Goal: Task Accomplishment & Management: Use online tool/utility

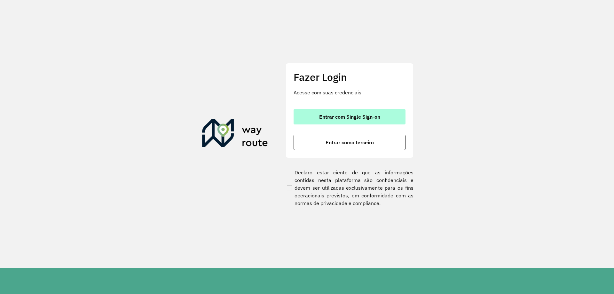
click at [334, 116] on span "Entrar com Single Sign-on" at bounding box center [349, 116] width 61 height 5
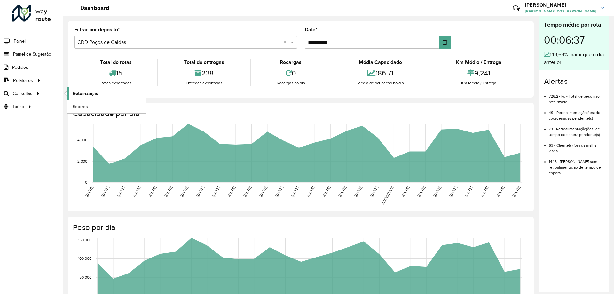
click at [81, 91] on span "Roteirização" at bounding box center [86, 93] width 26 height 7
click at [90, 105] on link "Setores" at bounding box center [106, 106] width 78 height 13
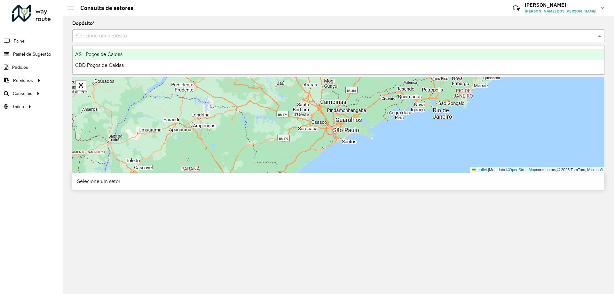
click at [157, 39] on input "text" at bounding box center [331, 36] width 513 height 8
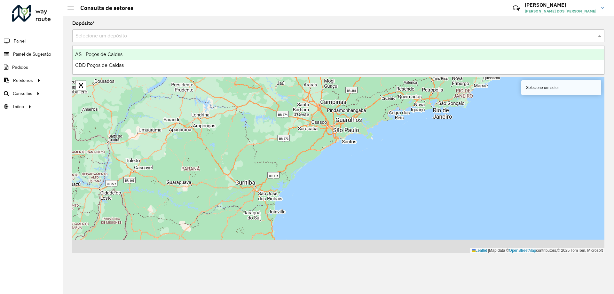
click at [138, 66] on div "CDD Poços de Caldas" at bounding box center [338, 65] width 531 height 11
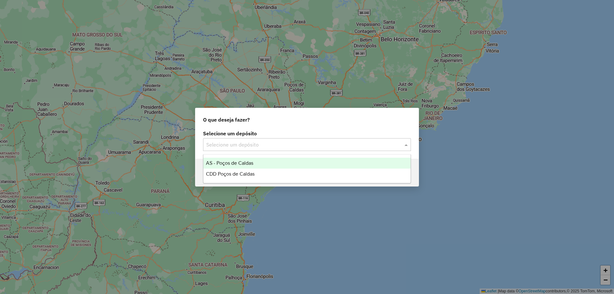
click at [308, 145] on input "text" at bounding box center [300, 145] width 189 height 8
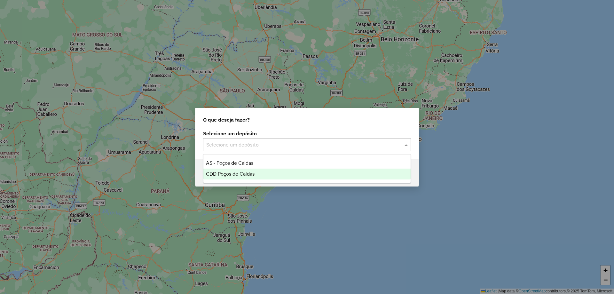
click at [252, 170] on div "CDD Poços de Caldas" at bounding box center [306, 173] width 207 height 11
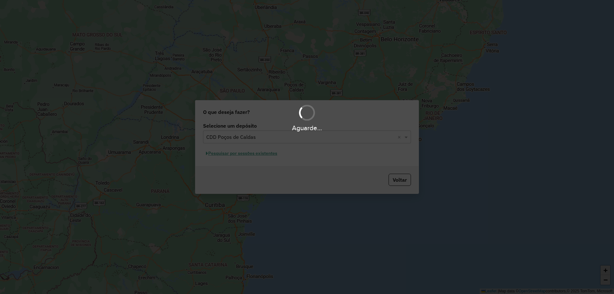
click at [245, 154] on div "Aguarde..." at bounding box center [307, 147] width 614 height 294
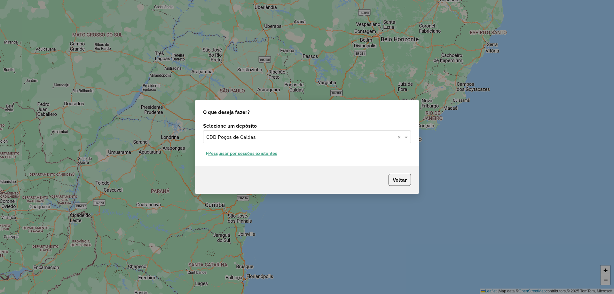
click at [246, 152] on button "Pesquisar por sessões existentes" at bounding box center [241, 153] width 77 height 10
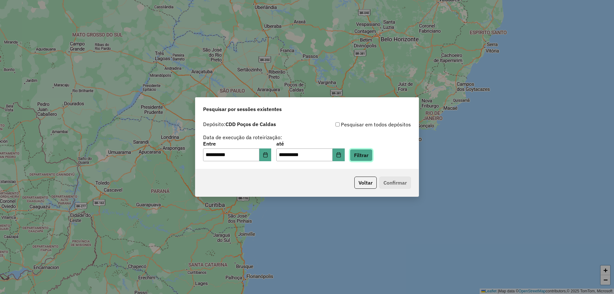
click at [364, 155] on button "Filtrar" at bounding box center [361, 155] width 23 height 12
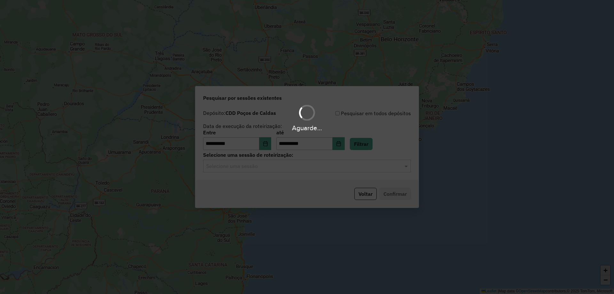
click at [242, 170] on div "Aguarde..." at bounding box center [307, 147] width 614 height 294
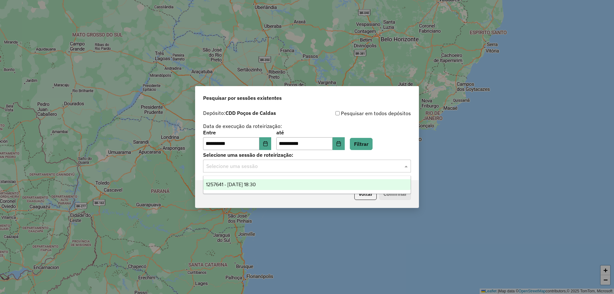
click at [277, 163] on input "text" at bounding box center [300, 166] width 189 height 8
click at [256, 185] on span "1257641 - 02/09/2025 18:30" at bounding box center [231, 184] width 50 height 5
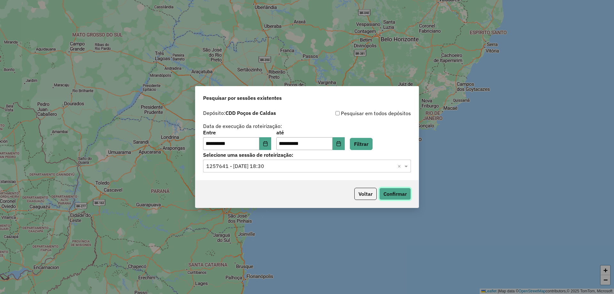
click at [392, 196] on button "Confirmar" at bounding box center [395, 194] width 32 height 12
click at [258, 139] on input "**********" at bounding box center [231, 143] width 56 height 13
click at [267, 143] on button "Choose Date" at bounding box center [265, 143] width 12 height 13
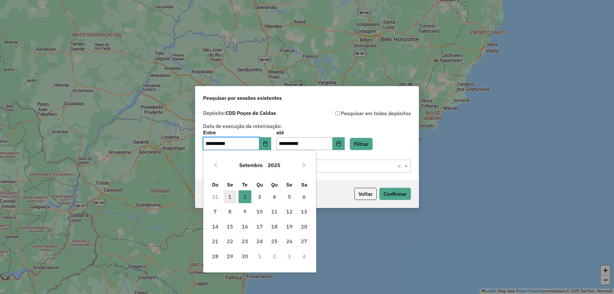
click at [231, 196] on span "1" at bounding box center [229, 196] width 13 height 13
type input "**********"
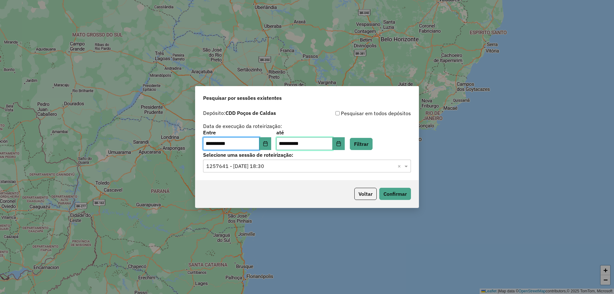
click at [317, 140] on input "**********" at bounding box center [304, 143] width 56 height 13
click at [341, 142] on icon "Choose Date" at bounding box center [338, 143] width 5 height 5
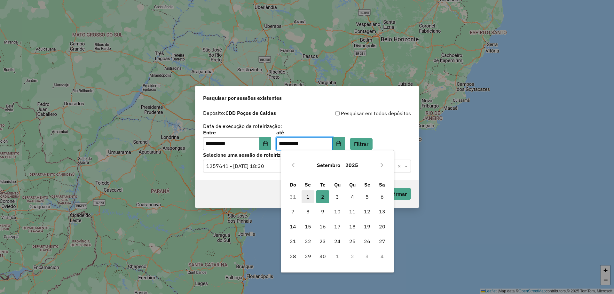
click at [310, 195] on span "1" at bounding box center [307, 196] width 13 height 13
type input "**********"
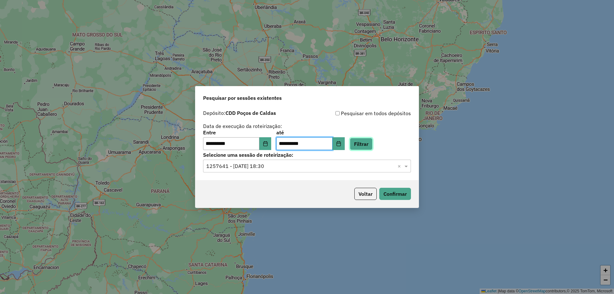
click at [363, 142] on button "Filtrar" at bounding box center [361, 144] width 23 height 12
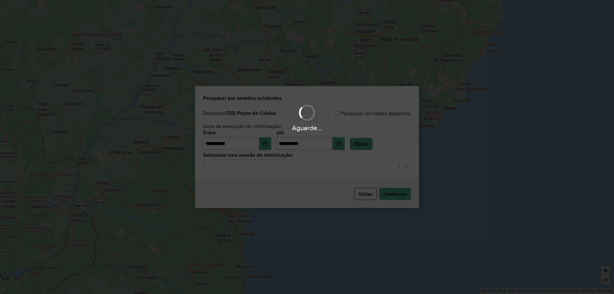
click at [266, 171] on div "Aguarde..." at bounding box center [307, 147] width 614 height 294
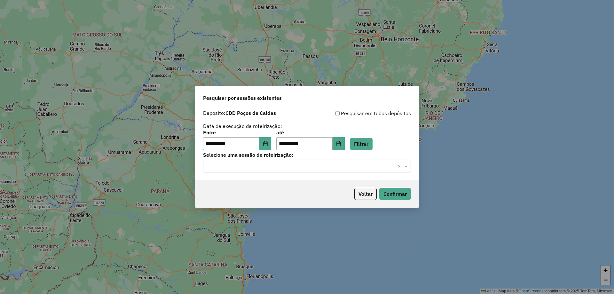
click at [273, 165] on input "text" at bounding box center [300, 166] width 189 height 8
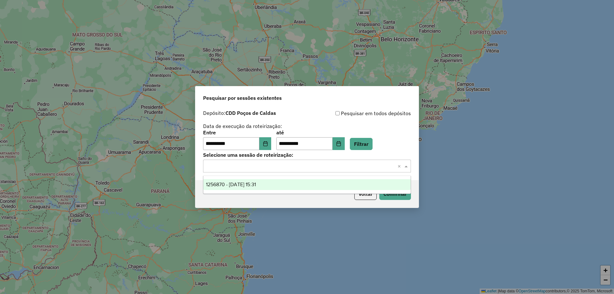
click at [256, 182] on span "1256870 - 01/09/2025 15:31" at bounding box center [231, 184] width 50 height 5
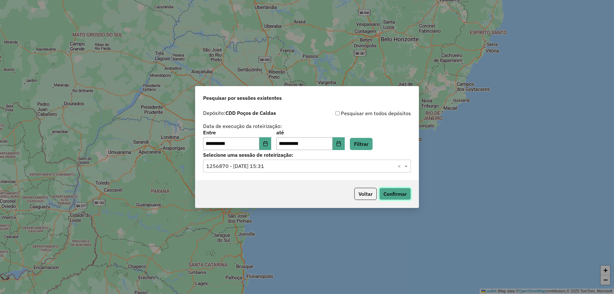
click at [392, 198] on button "Confirmar" at bounding box center [395, 194] width 32 height 12
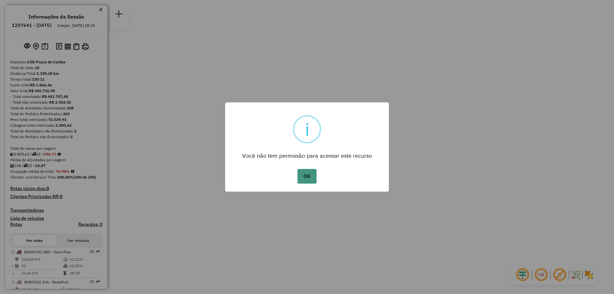
click at [304, 180] on button "OK" at bounding box center [306, 176] width 19 height 15
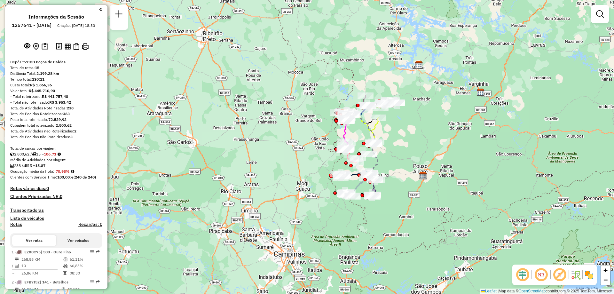
drag, startPoint x: 413, startPoint y: 223, endPoint x: 424, endPoint y: 170, distance: 54.2
click at [424, 170] on div "Janela de atendimento Grade de atendimento Capacidade Transportadoras Veículos …" at bounding box center [307, 147] width 614 height 294
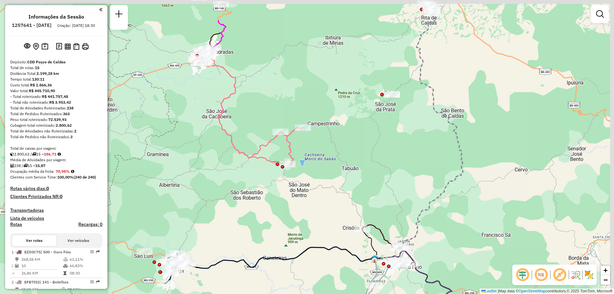
drag, startPoint x: 415, startPoint y: 108, endPoint x: 347, endPoint y: 158, distance: 84.6
click at [347, 158] on div "Janela de atendimento Grade de atendimento Capacidade Transportadoras Veículos …" at bounding box center [307, 147] width 614 height 294
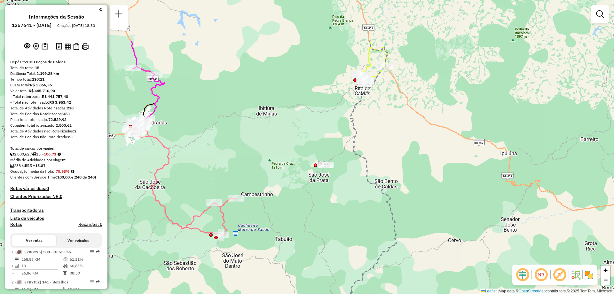
drag, startPoint x: 425, startPoint y: 101, endPoint x: 412, endPoint y: 147, distance: 47.9
click at [359, 173] on div "Janela de atendimento Grade de atendimento Capacidade Transportadoras Veículos …" at bounding box center [307, 147] width 614 height 294
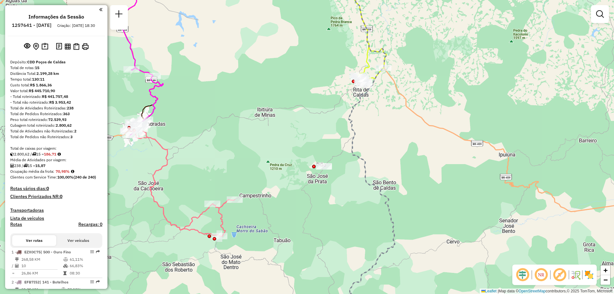
drag, startPoint x: 453, startPoint y: 110, endPoint x: 408, endPoint y: 140, distance: 54.2
click at [408, 140] on div "Janela de atendimento Grade de atendimento Capacidade Transportadoras Veículos …" at bounding box center [307, 147] width 614 height 294
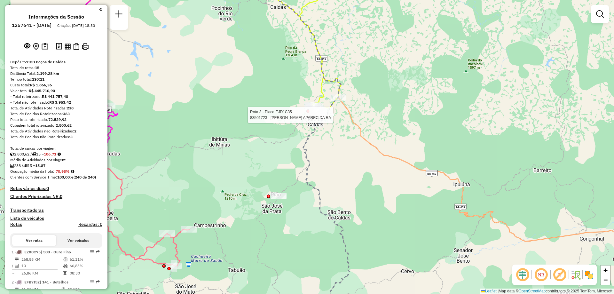
select select "**********"
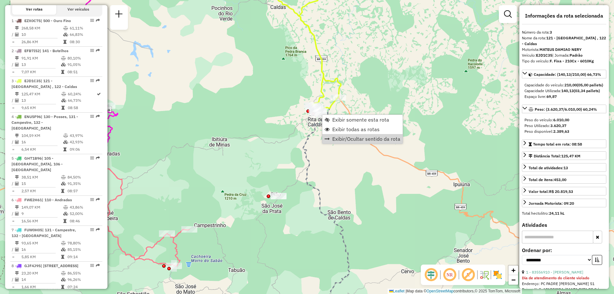
scroll to position [308, 0]
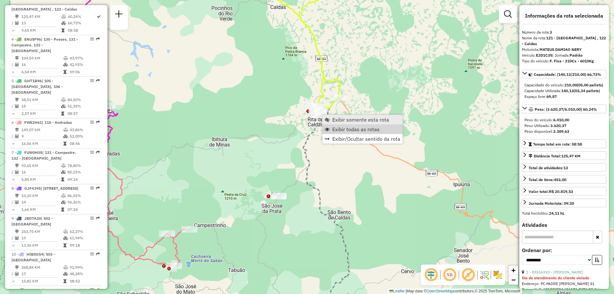
click at [346, 122] on span "Exibir somente esta rota" at bounding box center [360, 119] width 57 height 5
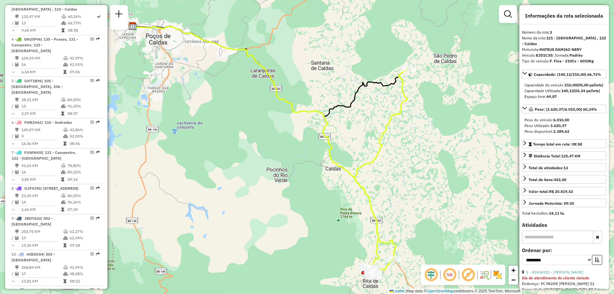
drag, startPoint x: 414, startPoint y: 148, endPoint x: 373, endPoint y: 151, distance: 42.0
click at [373, 151] on icon at bounding box center [380, 172] width 55 height 207
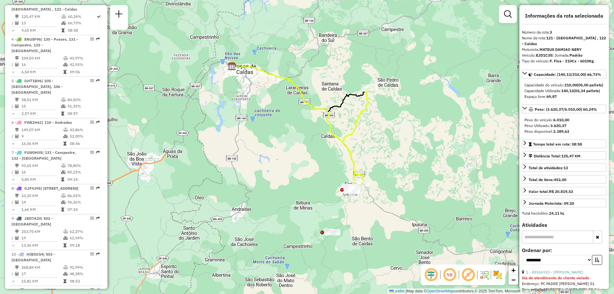
drag, startPoint x: 377, startPoint y: 151, endPoint x: 357, endPoint y: 131, distance: 28.2
click at [356, 125] on div "Janela de atendimento Grade de atendimento Capacidade Transportadoras Veículos …" at bounding box center [307, 147] width 614 height 294
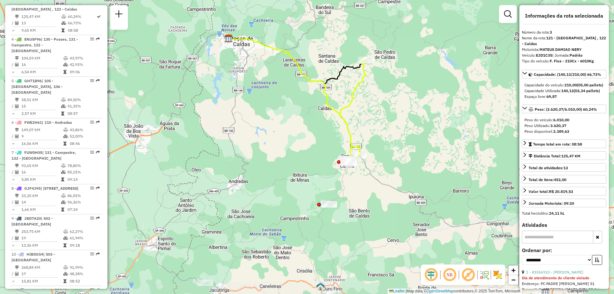
drag, startPoint x: 323, startPoint y: 218, endPoint x: 321, endPoint y: 194, distance: 23.4
click at [321, 194] on div "Janela de atendimento Grade de atendimento Capacidade Transportadoras Veículos …" at bounding box center [307, 147] width 614 height 294
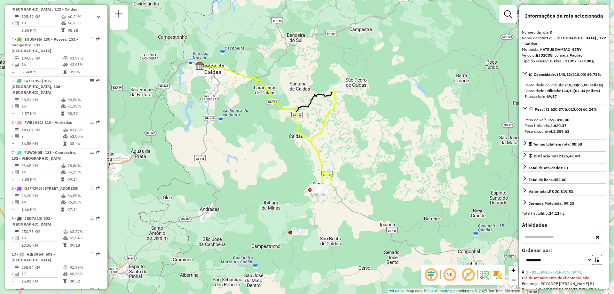
drag, startPoint x: 371, startPoint y: 44, endPoint x: 348, endPoint y: 73, distance: 36.5
click at [348, 73] on div "Janela de atendimento Grade de atendimento Capacidade Transportadoras Veículos …" at bounding box center [307, 147] width 614 height 294
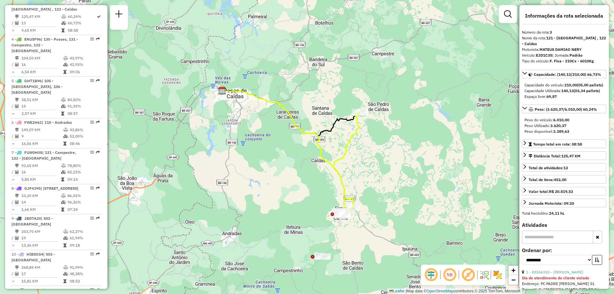
drag, startPoint x: 326, startPoint y: 71, endPoint x: 364, endPoint y: 94, distance: 44.0
click at [364, 94] on div "Janela de atendimento Grade de atendimento Capacidade Transportadoras Veículos …" at bounding box center [307, 147] width 614 height 294
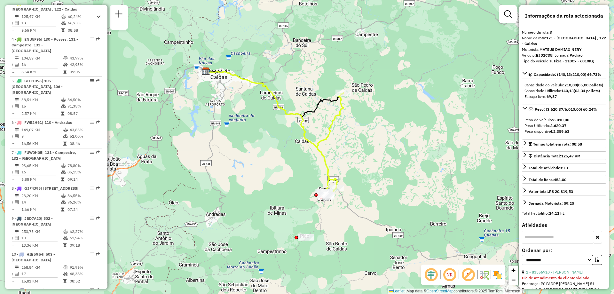
drag, startPoint x: 363, startPoint y: 95, endPoint x: 347, endPoint y: 76, distance: 25.2
click at [347, 76] on div "Janela de atendimento Grade de atendimento Capacidade Transportadoras Veículos …" at bounding box center [307, 147] width 614 height 294
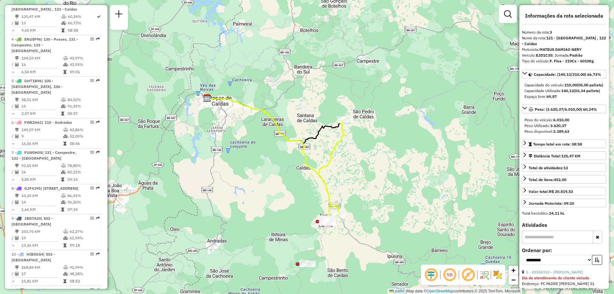
drag, startPoint x: 330, startPoint y: 78, endPoint x: 344, endPoint y: 107, distance: 32.3
click at [344, 107] on div "Janela de atendimento Grade de atendimento Capacidade Transportadoras Veículos …" at bounding box center [307, 147] width 614 height 294
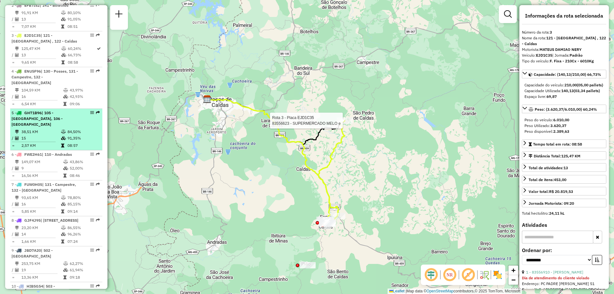
scroll to position [181, 0]
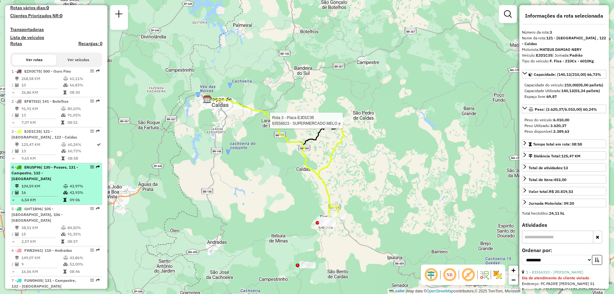
click at [73, 177] on span "| 130 - Posses, 131 - Campestre, 132 - Bandeira do Sul" at bounding box center [45, 173] width 66 height 16
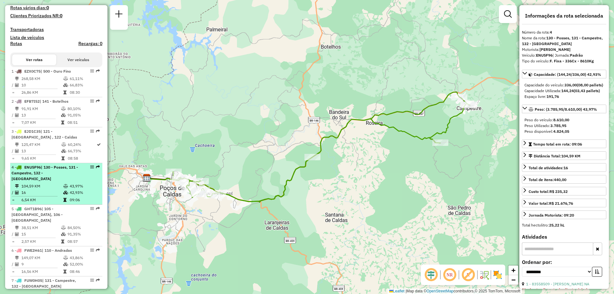
click at [90, 169] on em at bounding box center [92, 167] width 4 height 4
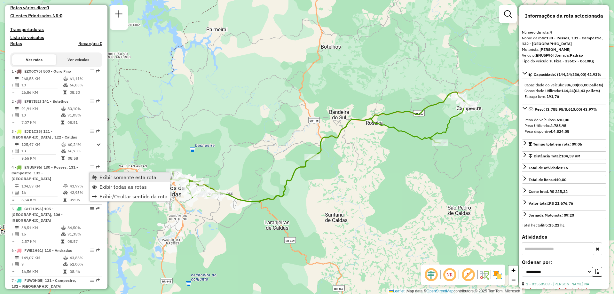
click at [106, 176] on span "Exibir somente esta rota" at bounding box center [127, 176] width 57 height 5
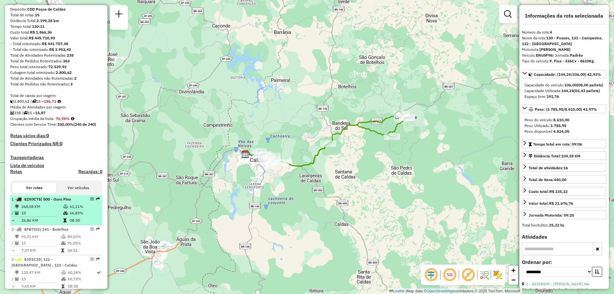
scroll to position [0, 0]
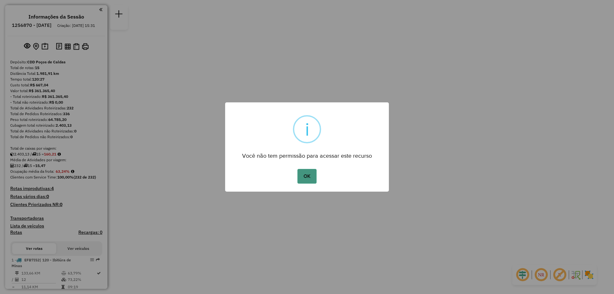
click at [307, 174] on button "OK" at bounding box center [306, 176] width 19 height 15
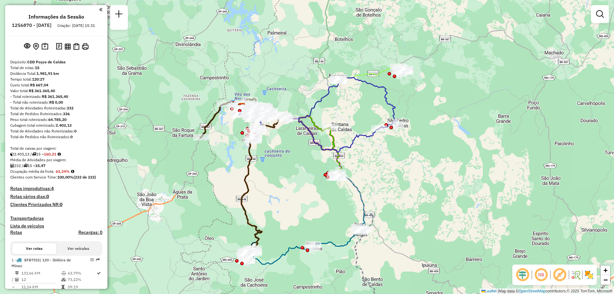
select select "**********"
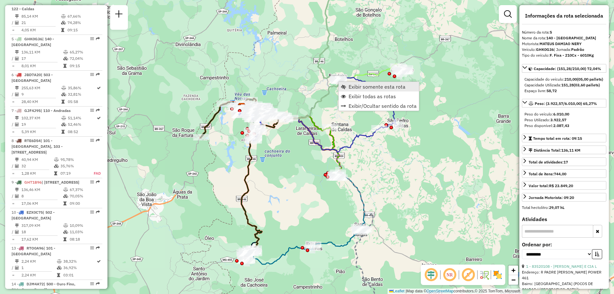
scroll to position [411, 0]
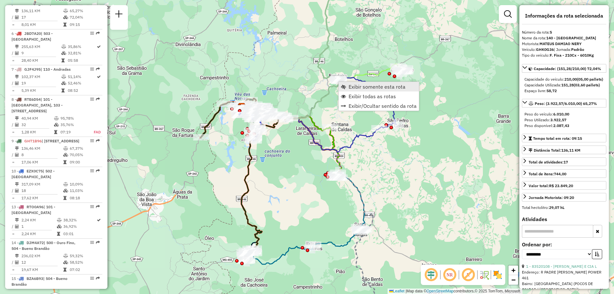
click at [354, 88] on span "Exibir somente esta rota" at bounding box center [376, 86] width 57 height 5
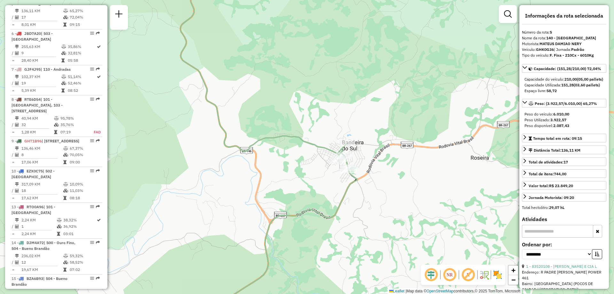
drag, startPoint x: 366, startPoint y: 195, endPoint x: 425, endPoint y: 102, distance: 110.3
click at [426, 100] on div "Janela de atendimento Grade de atendimento Capacidade Transportadoras Veículos …" at bounding box center [307, 147] width 614 height 294
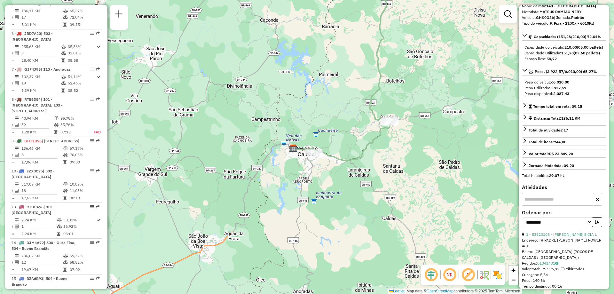
scroll to position [0, 0]
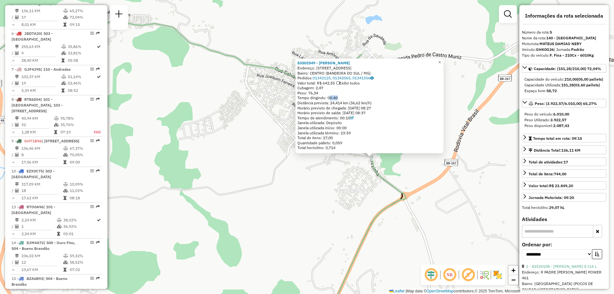
drag, startPoint x: 329, startPoint y: 98, endPoint x: 338, endPoint y: 99, distance: 9.0
click at [338, 99] on div "Tempo dirigindo: 00:40" at bounding box center [369, 97] width 144 height 5
click at [371, 177] on div "83502549 - [PERSON_NAME]: 081 [GEOGRAPHIC_DATA]: [GEOGRAPHIC_DATA] ([GEOGRAPHIC…" at bounding box center [307, 147] width 614 height 294
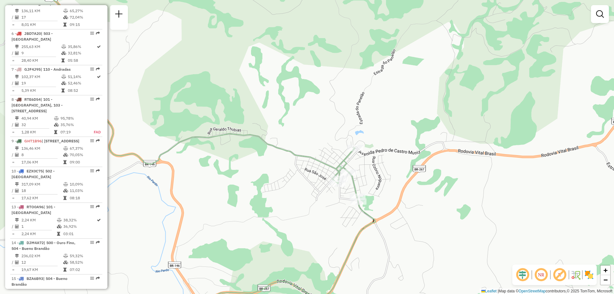
drag, startPoint x: 383, startPoint y: 178, endPoint x: 381, endPoint y: 160, distance: 17.7
click at [381, 160] on div "Janela de atendimento Grade de atendimento Capacidade Transportadoras Veículos …" at bounding box center [307, 147] width 614 height 294
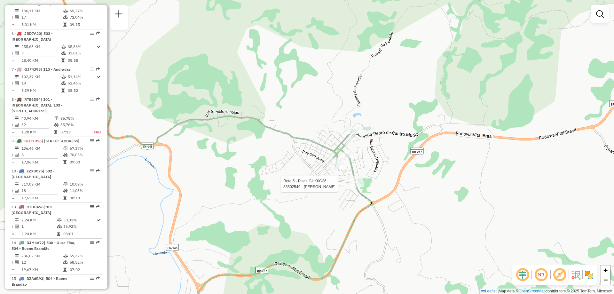
select select "**********"
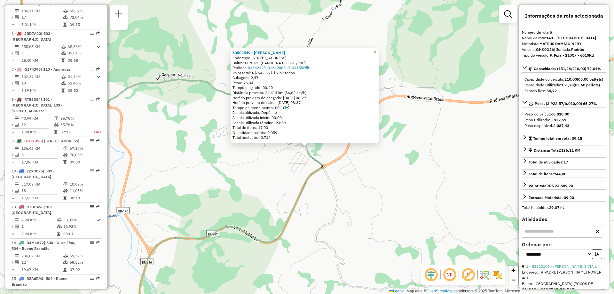
drag, startPoint x: 265, startPoint y: 88, endPoint x: 277, endPoint y: 88, distance: 12.1
click at [277, 88] on div "Tempo dirigindo: 00:40" at bounding box center [304, 87] width 144 height 5
click at [436, 120] on div "83502549 - [PERSON_NAME]: 081 [GEOGRAPHIC_DATA]: [GEOGRAPHIC_DATA] ([GEOGRAPHIC…" at bounding box center [307, 147] width 614 height 294
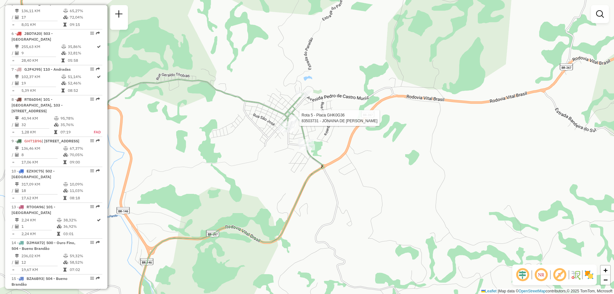
select select "**********"
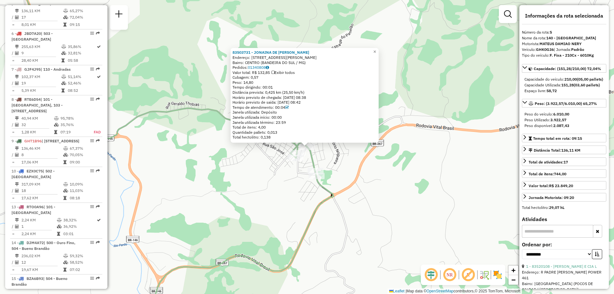
click at [445, 124] on div "83503731 - JONAINA DE [PERSON_NAME]: [STREET_ADDRESS][PERSON_NAME] Pedidos: 013…" at bounding box center [307, 147] width 614 height 294
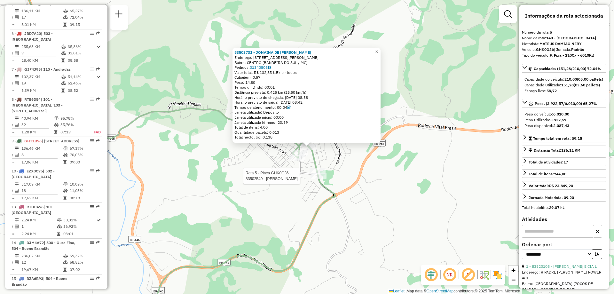
click at [318, 179] on div at bounding box center [318, 176] width 16 height 6
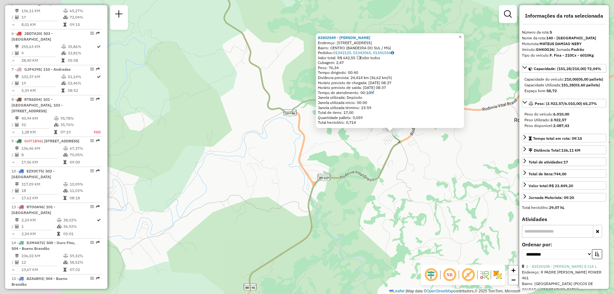
drag, startPoint x: 299, startPoint y: 197, endPoint x: 420, endPoint y: 151, distance: 129.4
click at [423, 150] on div "83502549 - [PERSON_NAME]: 081 [GEOGRAPHIC_DATA]: [GEOGRAPHIC_DATA] ([GEOGRAPHIC…" at bounding box center [307, 147] width 614 height 294
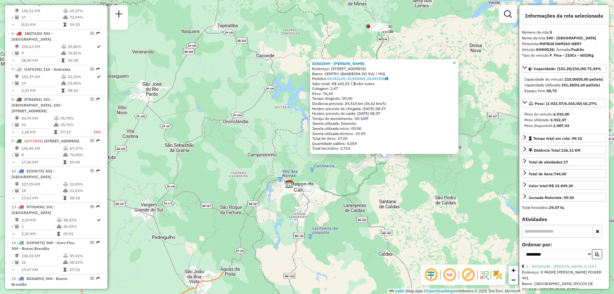
click at [455, 61] on span "×" at bounding box center [454, 62] width 3 height 5
